Goal: Information Seeking & Learning: Find specific fact

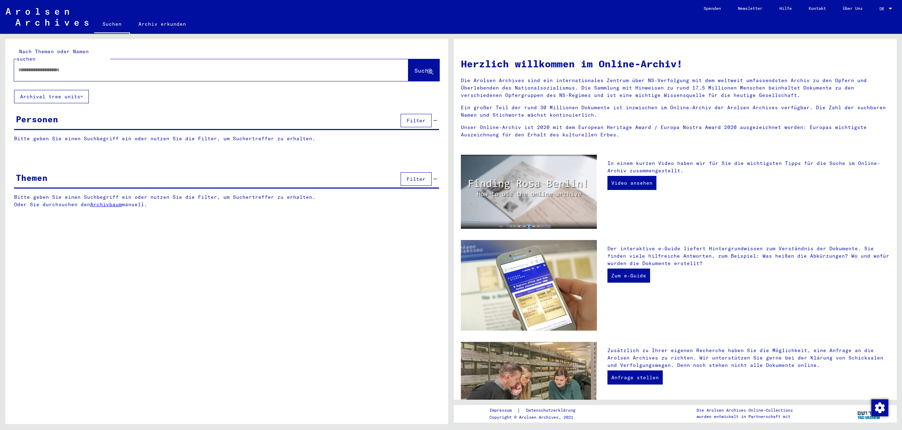
click at [115, 66] on input "text" at bounding box center [202, 69] width 369 height 7
type input "**********"
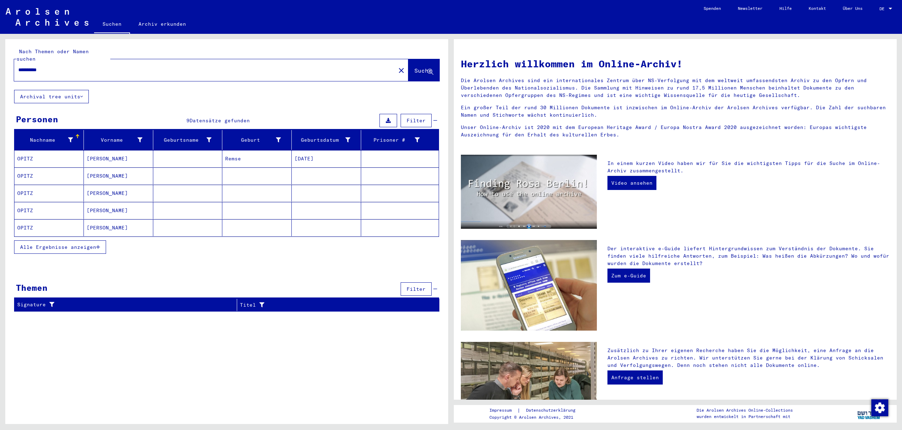
click at [93, 244] on span "Alle Ergebnisse anzeigen" at bounding box center [58, 247] width 76 height 6
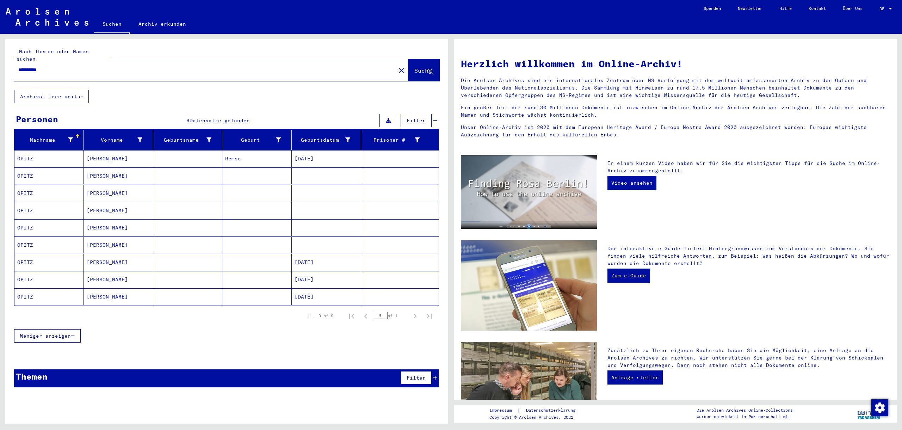
click at [415, 314] on icon "Next page" at bounding box center [415, 316] width 3 height 5
click at [410, 117] on span "Filter" at bounding box center [416, 120] width 19 height 6
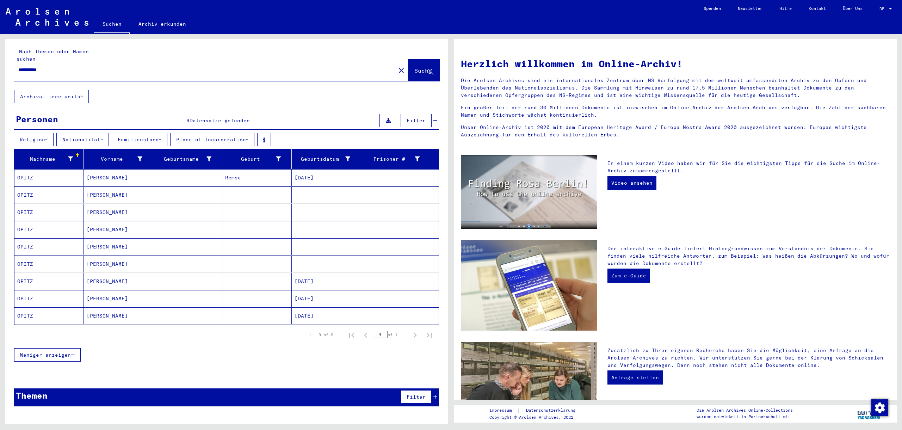
click at [387, 118] on icon at bounding box center [388, 120] width 5 height 5
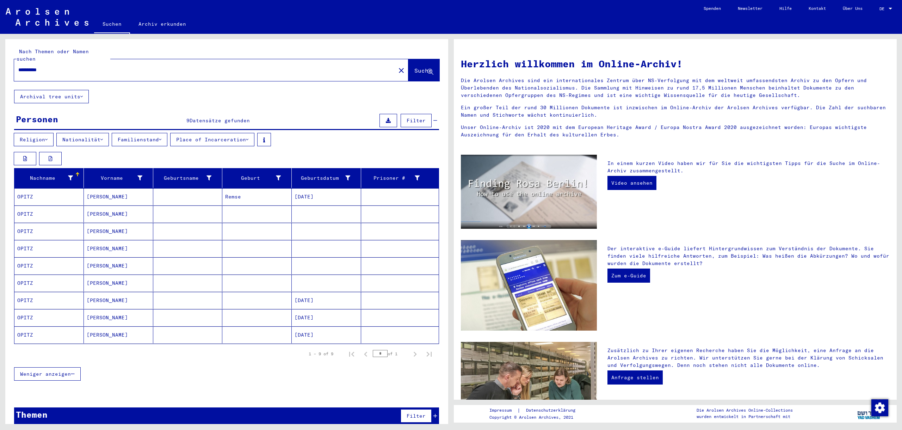
click at [48, 137] on icon at bounding box center [46, 139] width 2 height 5
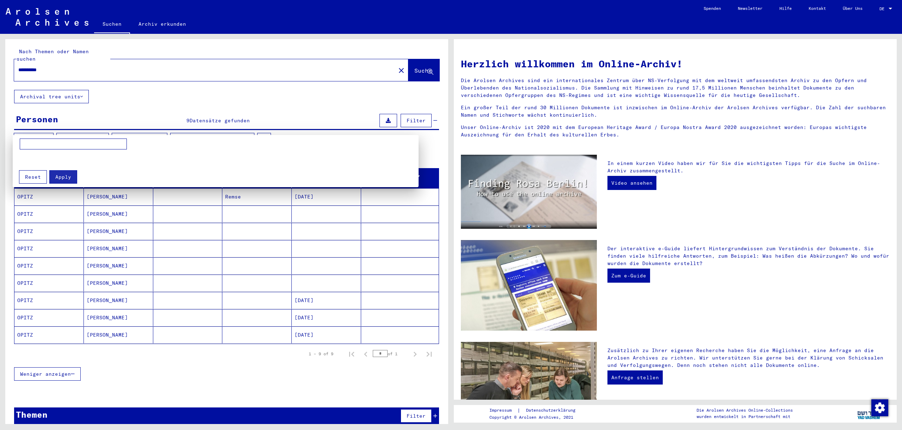
click at [58, 143] on input at bounding box center [73, 144] width 107 height 11
type input "**********"
click at [64, 177] on span "Apply" at bounding box center [63, 177] width 16 height 6
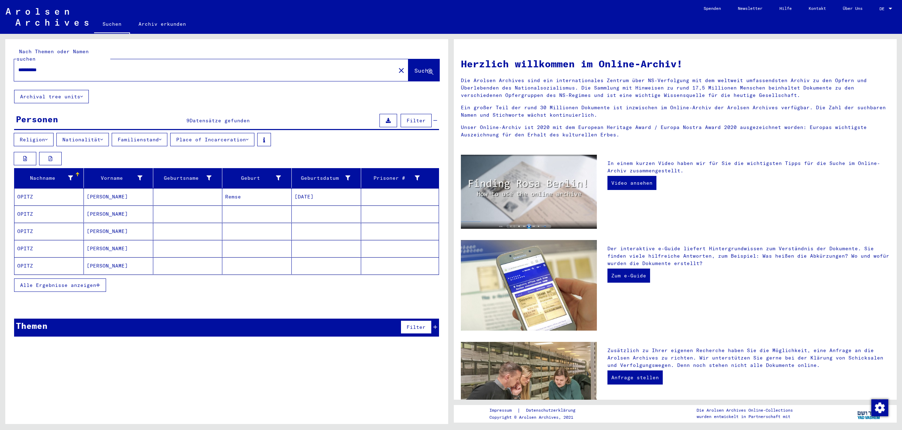
click at [98, 228] on mat-cell "[PERSON_NAME]" at bounding box center [118, 231] width 69 height 17
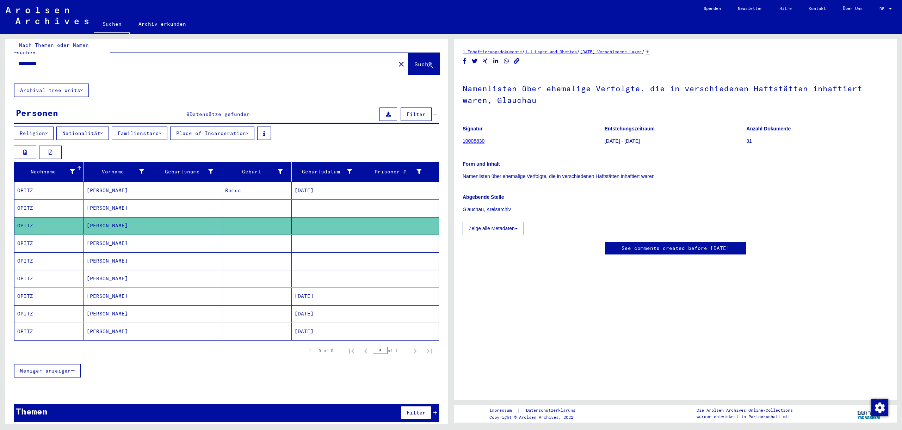
scroll to position [8, 0]
